Goal: Task Accomplishment & Management: Use online tool/utility

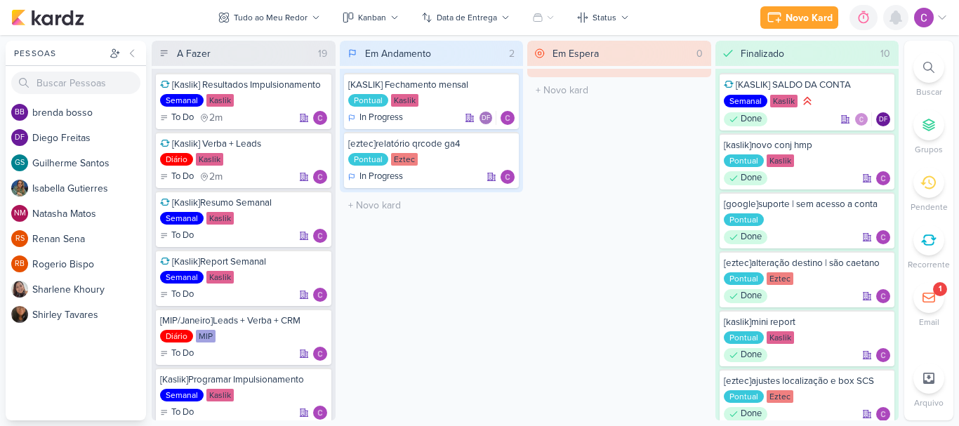
click at [897, 21] on icon at bounding box center [895, 17] width 11 height 13
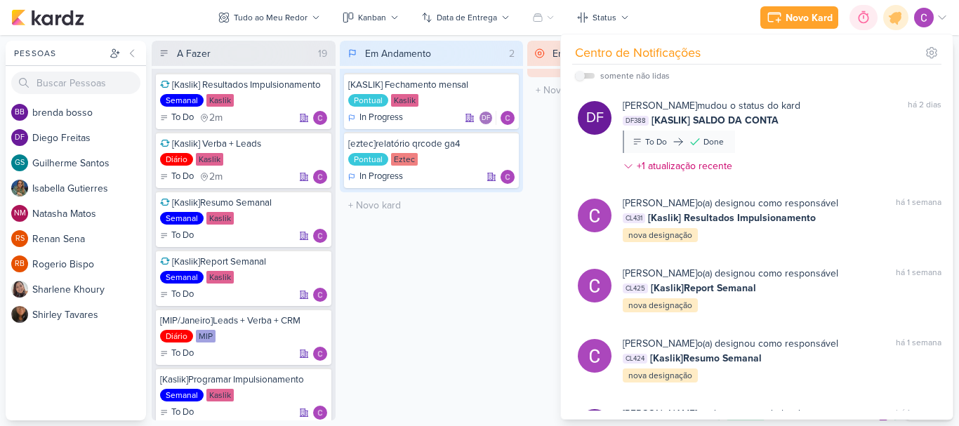
click at [856, 20] on div at bounding box center [864, 17] width 20 height 22
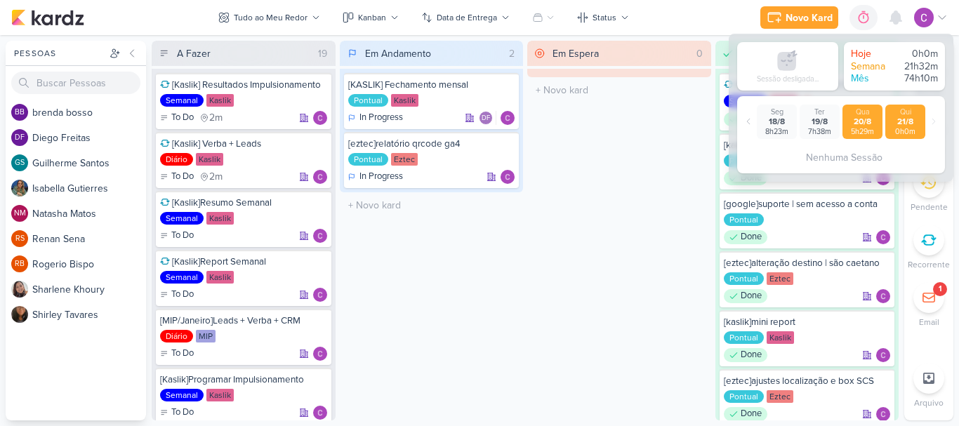
click at [857, 121] on div "20/8" at bounding box center [862, 122] width 34 height 11
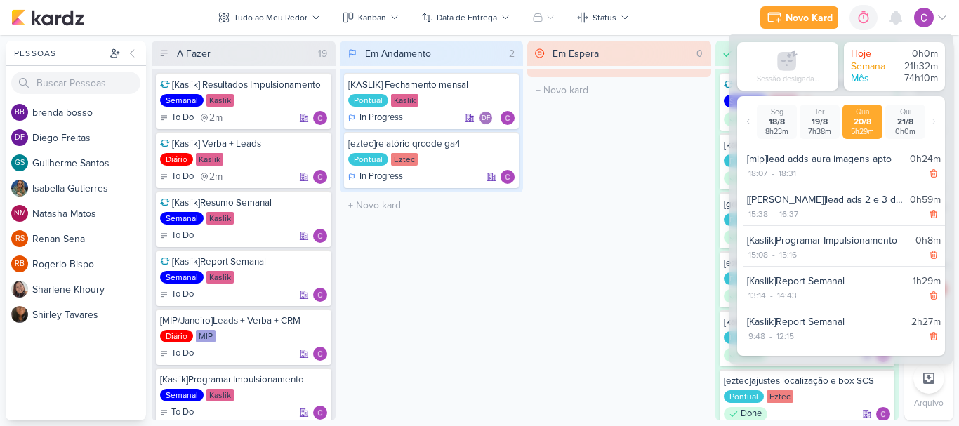
click at [841, 163] on div "[mip]lead adds aura imagens apto" at bounding box center [825, 159] width 157 height 15
click at [874, 154] on div "[mip]lead adds aura imagens apto" at bounding box center [825, 159] width 157 height 15
click at [535, 213] on div "Em Espera 0 O título do kard deve ter menos que 100 caracteres" at bounding box center [619, 231] width 184 height 380
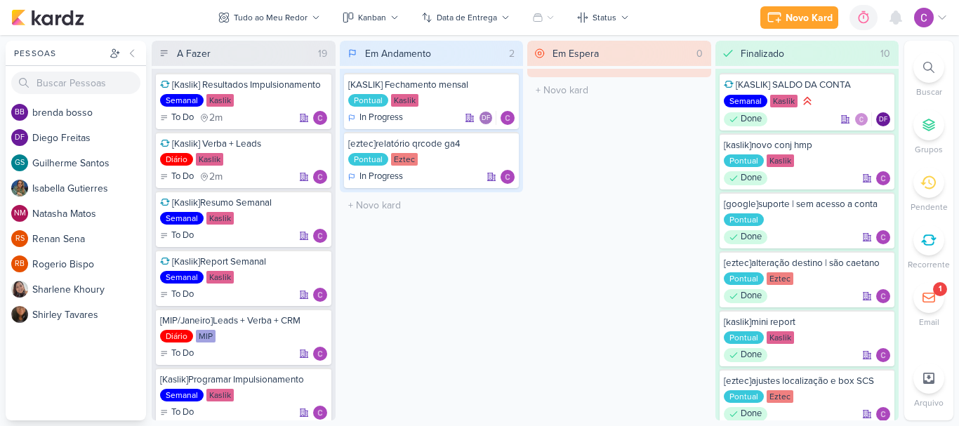
click at [916, 65] on div at bounding box center [929, 67] width 31 height 31
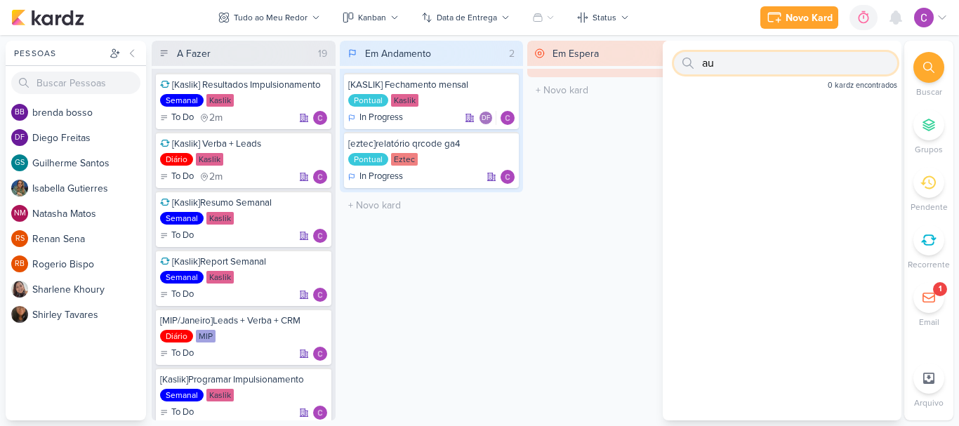
type input "a"
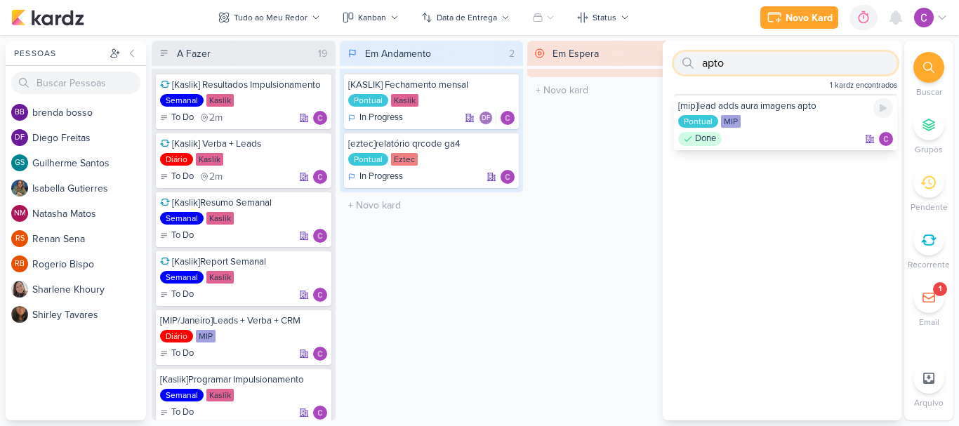
type input "apto"
click at [784, 114] on div "[mip]lead adds aura imagens apto Pontual MIP Done" at bounding box center [785, 122] width 223 height 56
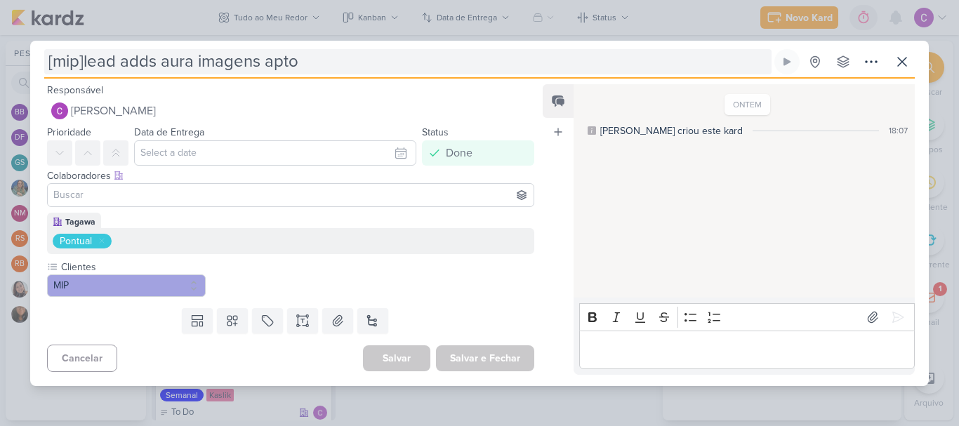
drag, startPoint x: 140, startPoint y: 65, endPoint x: 180, endPoint y: 51, distance: 41.8
click at [140, 64] on input "[mip]lead adds aura imagens apto" at bounding box center [407, 61] width 727 height 25
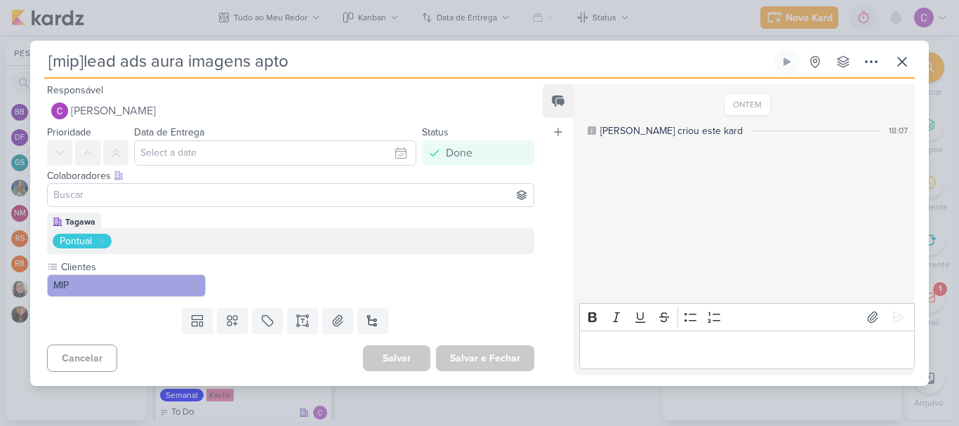
type input "[mip]lead ads aura imagens apto"
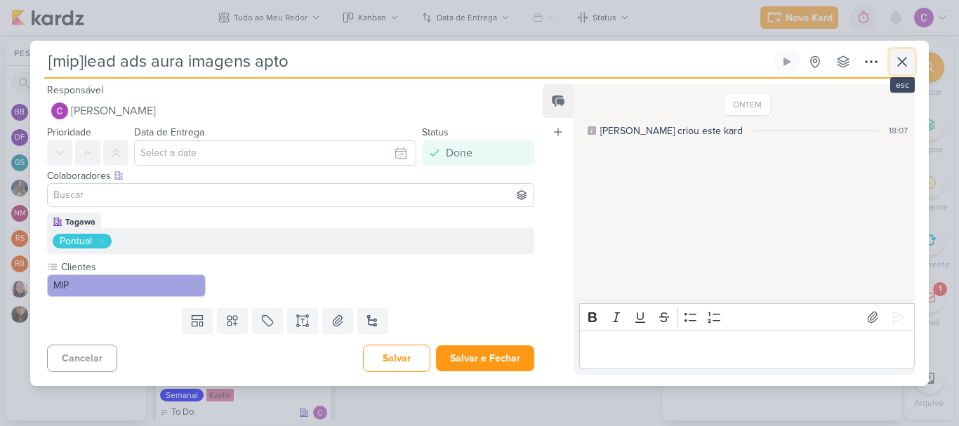
click at [902, 61] on icon at bounding box center [902, 62] width 8 height 8
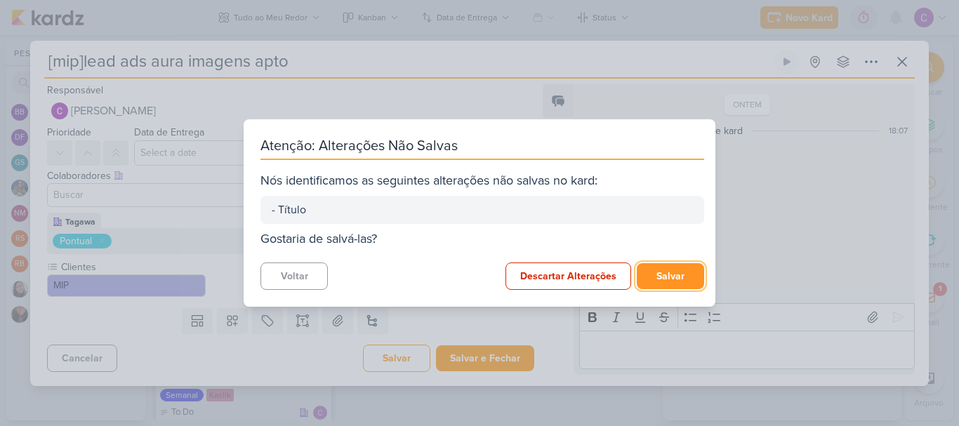
click at [673, 273] on button "Salvar" at bounding box center [670, 276] width 67 height 26
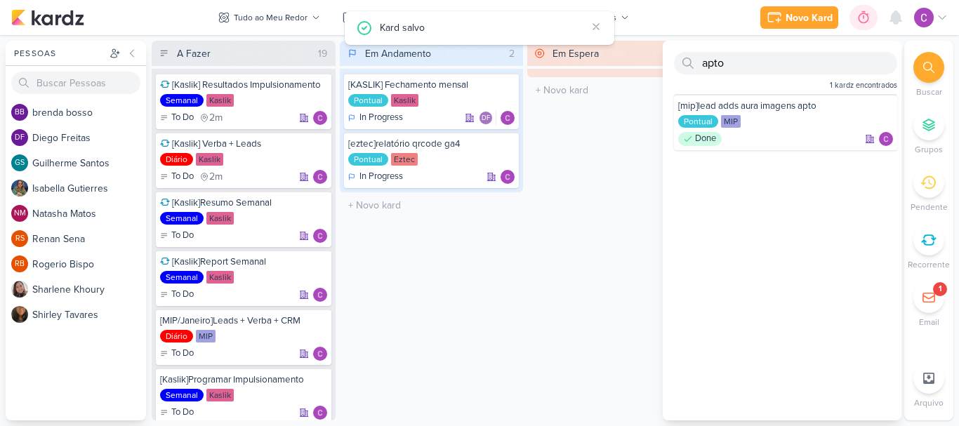
click at [874, 15] on div "0h0m" at bounding box center [864, 17] width 28 height 25
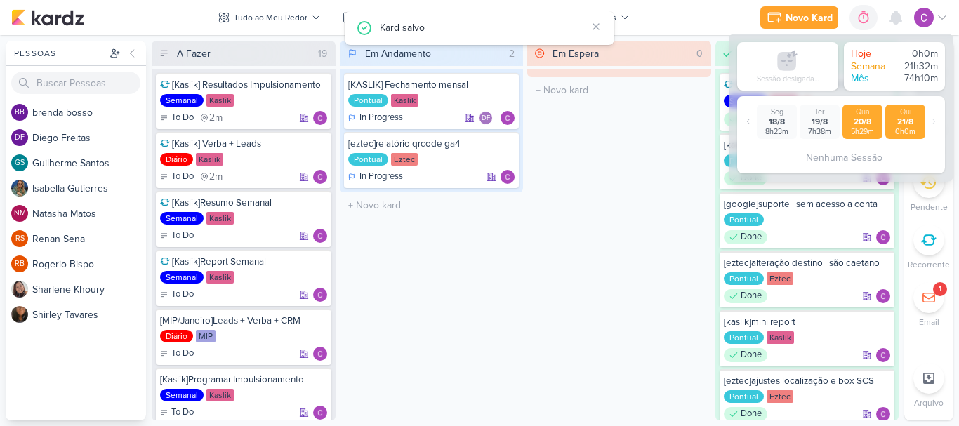
click at [856, 128] on div "5h29m" at bounding box center [862, 131] width 34 height 9
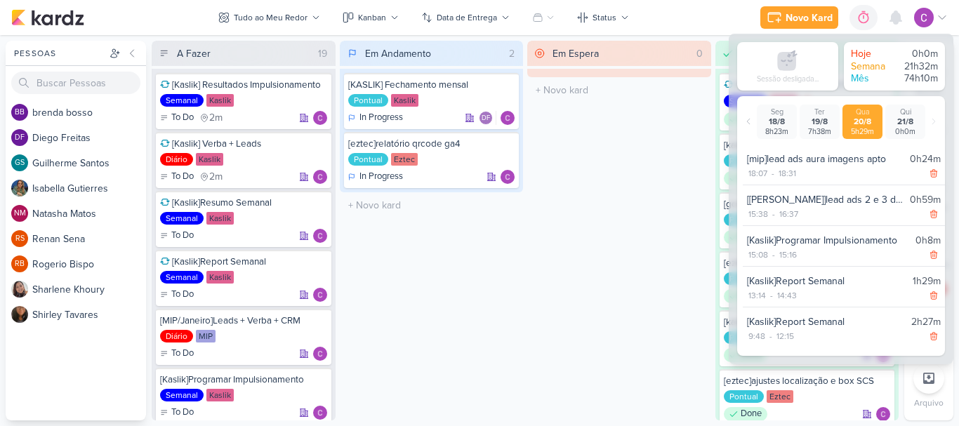
click at [620, 247] on div "Em Espera 0 O título do kard deve ter menos que 100 caracteres" at bounding box center [619, 231] width 184 height 380
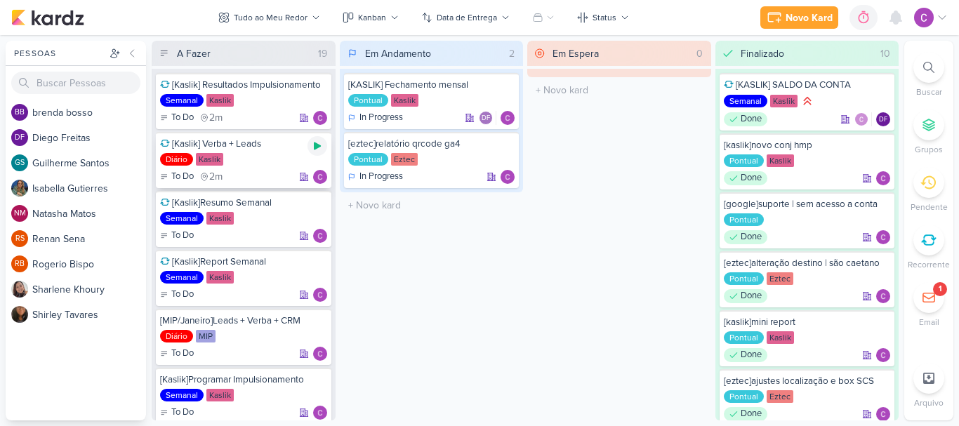
click at [314, 148] on icon at bounding box center [317, 147] width 7 height 8
